Goal: Navigation & Orientation: Find specific page/section

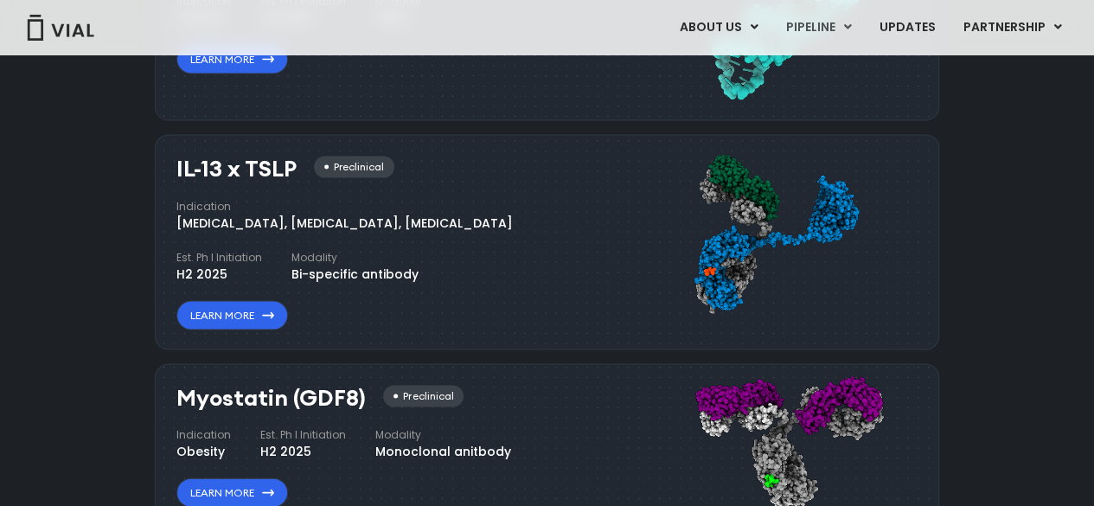
scroll to position [1643, 0]
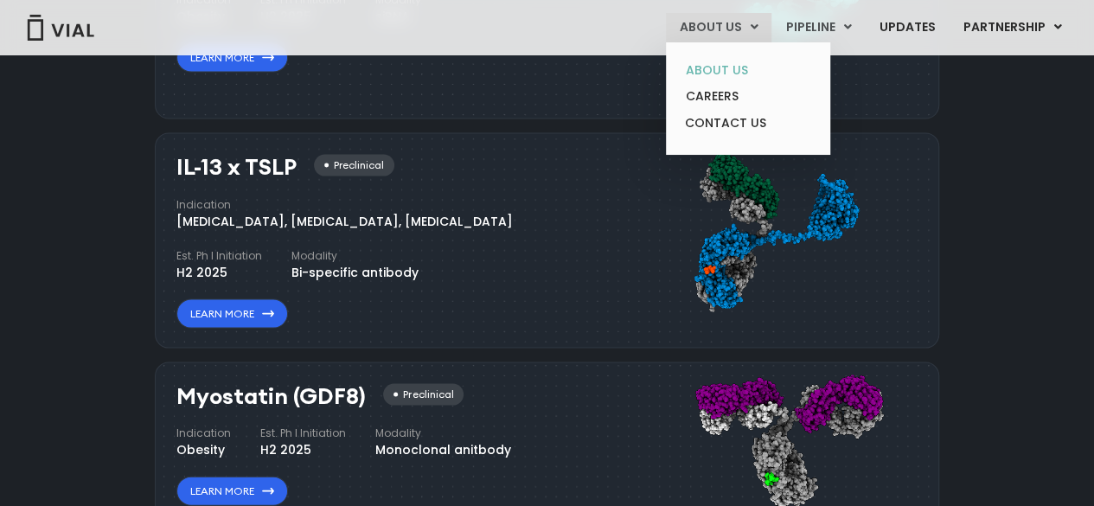
click at [735, 73] on link "ABOUT US" at bounding box center [747, 70] width 151 height 27
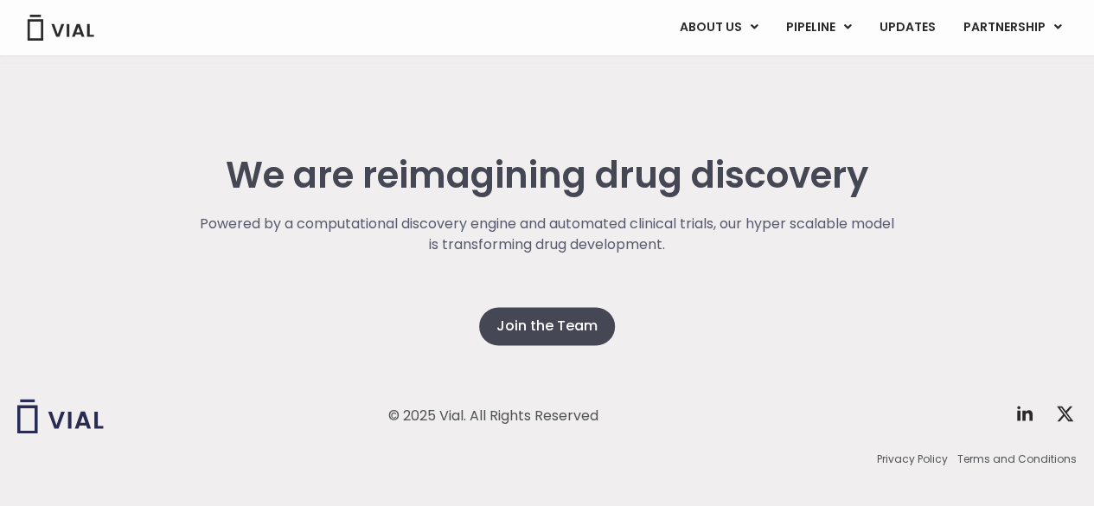
scroll to position [4497, 0]
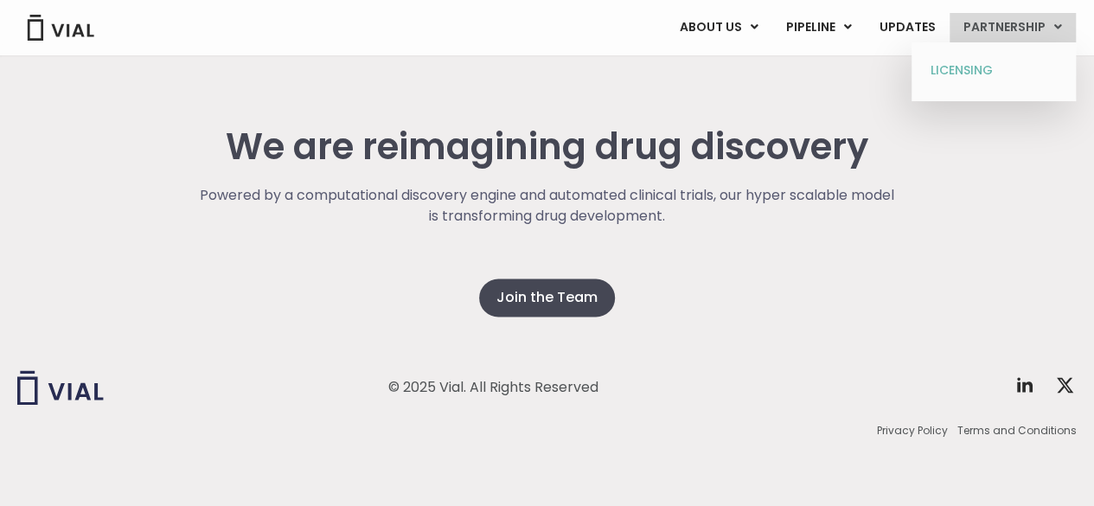
click at [972, 70] on link "LICENSING" at bounding box center [992, 71] width 151 height 28
